Goal: Task Accomplishment & Management: Use online tool/utility

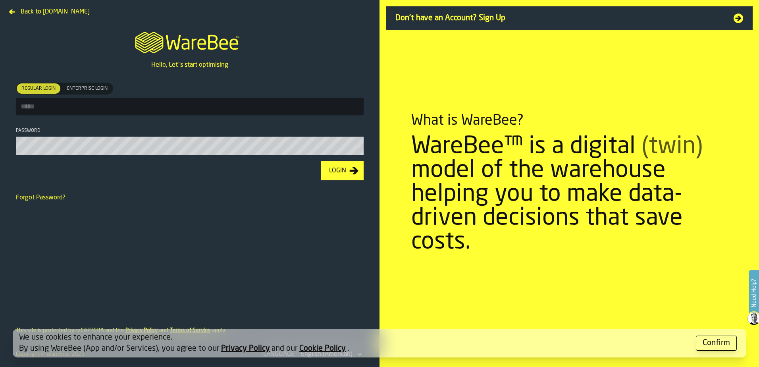
type input "**********"
click at [321, 161] on button "Login" at bounding box center [342, 170] width 42 height 19
click at [724, 347] on div "Confirm" at bounding box center [716, 342] width 27 height 11
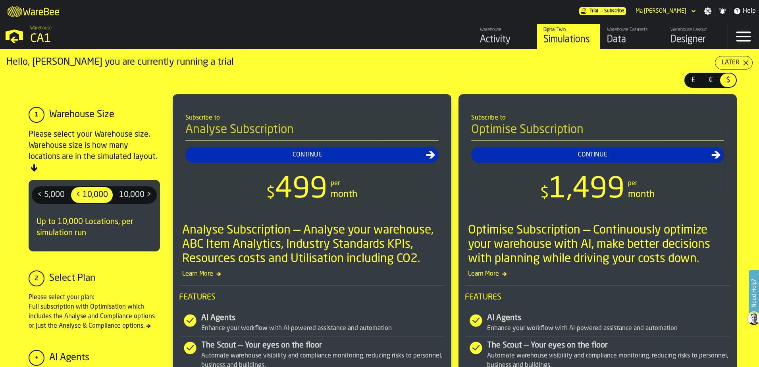
click at [745, 64] on polygon "button-Later" at bounding box center [745, 62] width 5 height 5
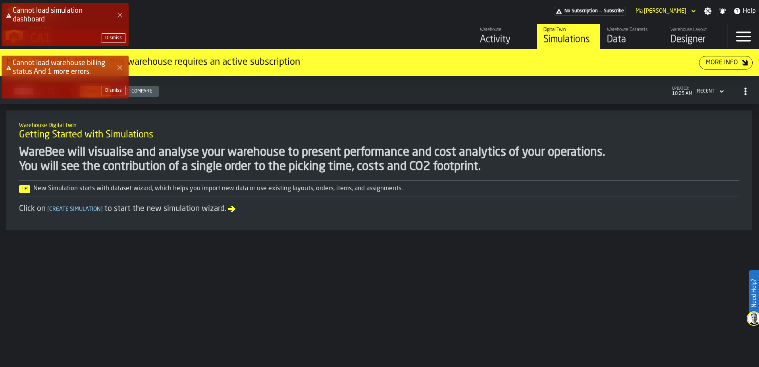
click at [120, 11] on button "Close Error" at bounding box center [119, 15] width 11 height 11
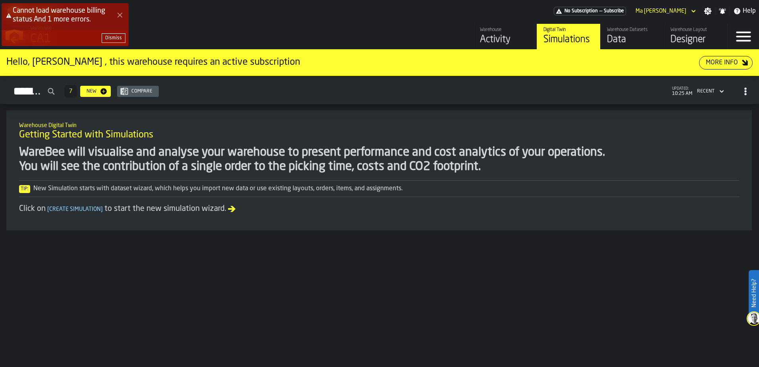
click at [120, 11] on button "Close Error" at bounding box center [119, 15] width 11 height 11
